Goal: Transaction & Acquisition: Purchase product/service

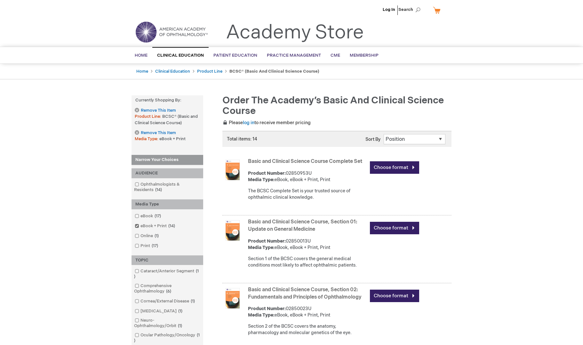
drag, startPoint x: 504, startPoint y: 313, endPoint x: 499, endPoint y: 257, distance: 55.5
drag, startPoint x: 491, startPoint y: 252, endPoint x: 498, endPoint y: 202, distance: 50.6
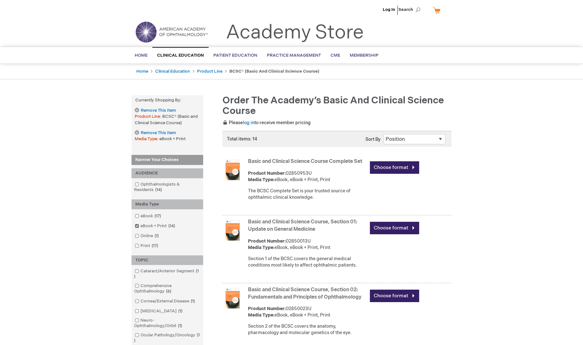
drag, startPoint x: 480, startPoint y: 238, endPoint x: 482, endPoint y: 270, distance: 32.1
drag, startPoint x: 60, startPoint y: 129, endPoint x: 57, endPoint y: 176, distance: 47.4
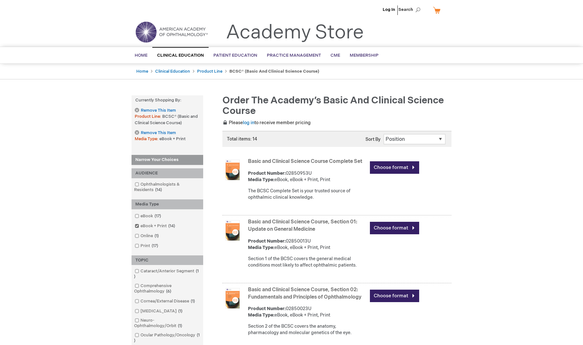
drag, startPoint x: 58, startPoint y: 181, endPoint x: 69, endPoint y: 196, distance: 18.2
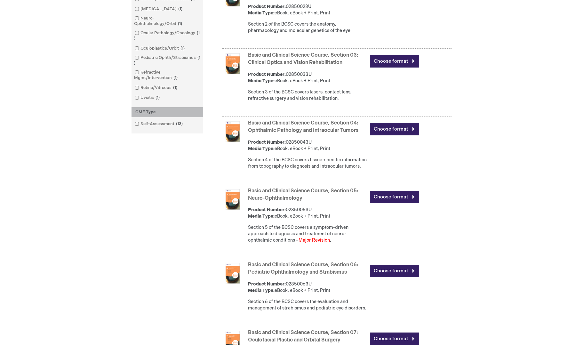
scroll to position [320, 0]
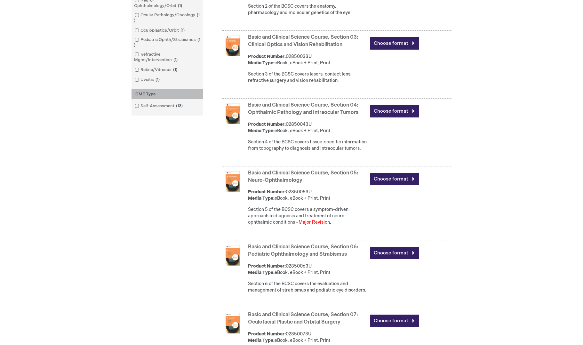
click at [508, 141] on div "Log In Search My Cart CLOSE RECENTLY ADDED ITEM(S) Close There are no items in …" at bounding box center [291, 286] width 583 height 1212
click at [535, 220] on div "Log In Search My Cart CLOSE RECENTLY ADDED ITEM(S) Close There are no items in …" at bounding box center [291, 286] width 583 height 1212
click at [503, 130] on div "Log In Search My Cart CLOSE RECENTLY ADDED ITEM(S) Close There are no items in …" at bounding box center [291, 286] width 583 height 1212
